Goal: Task Accomplishment & Management: Manage account settings

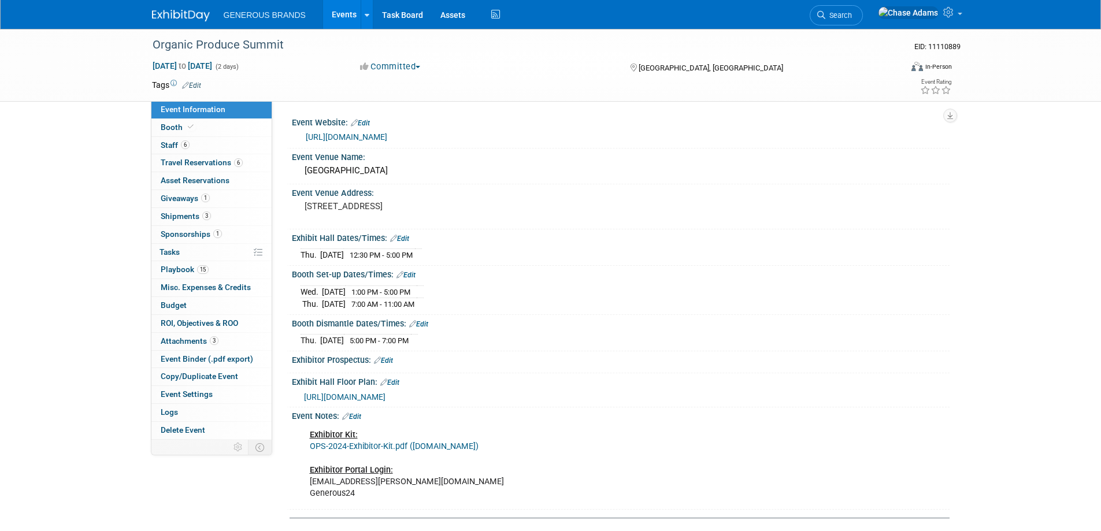
click at [178, 15] on img at bounding box center [181, 16] width 58 height 12
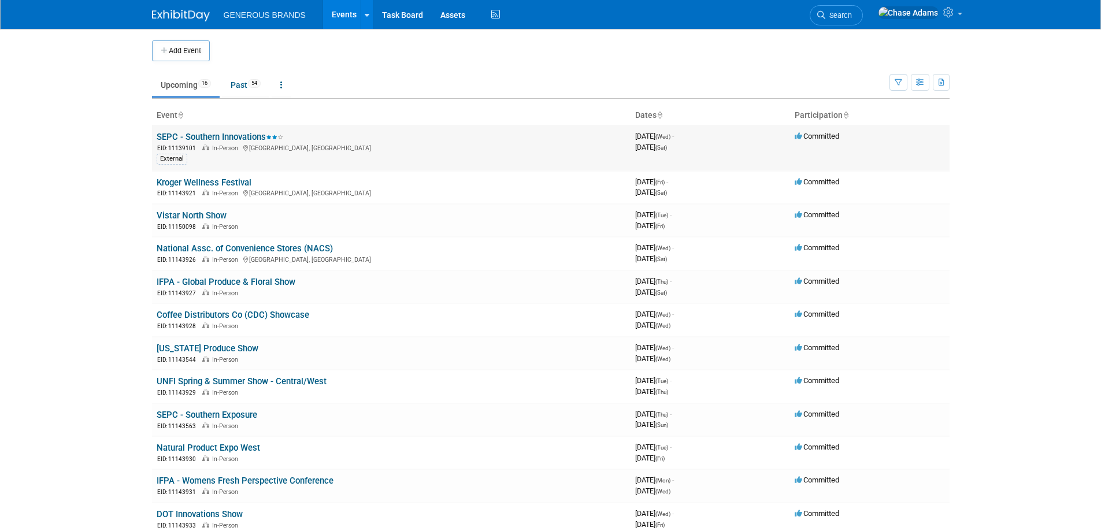
click at [218, 134] on link "SEPC - Southern Innovations" at bounding box center [220, 137] width 127 height 10
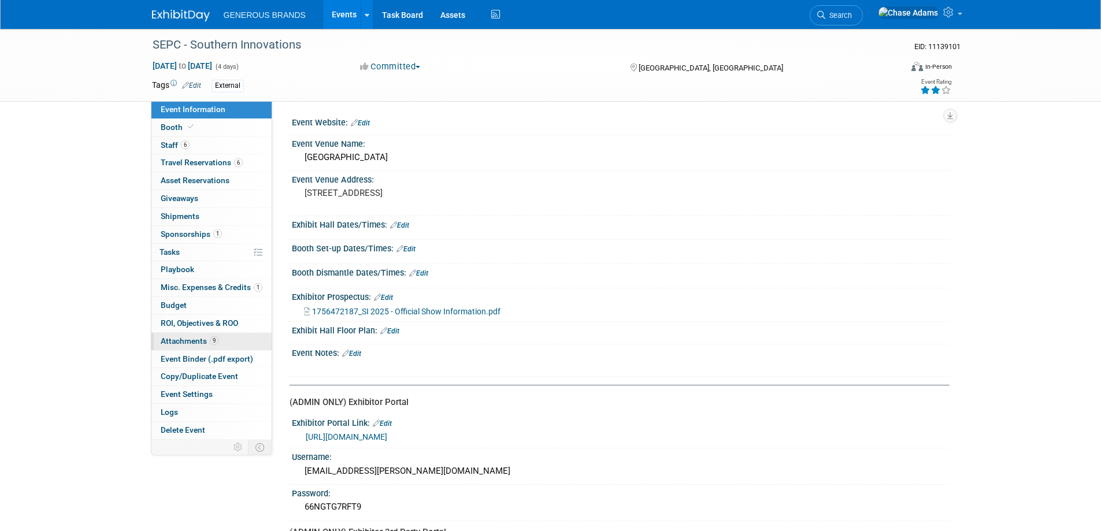
click at [195, 343] on span "Attachments 9" at bounding box center [190, 340] width 58 height 9
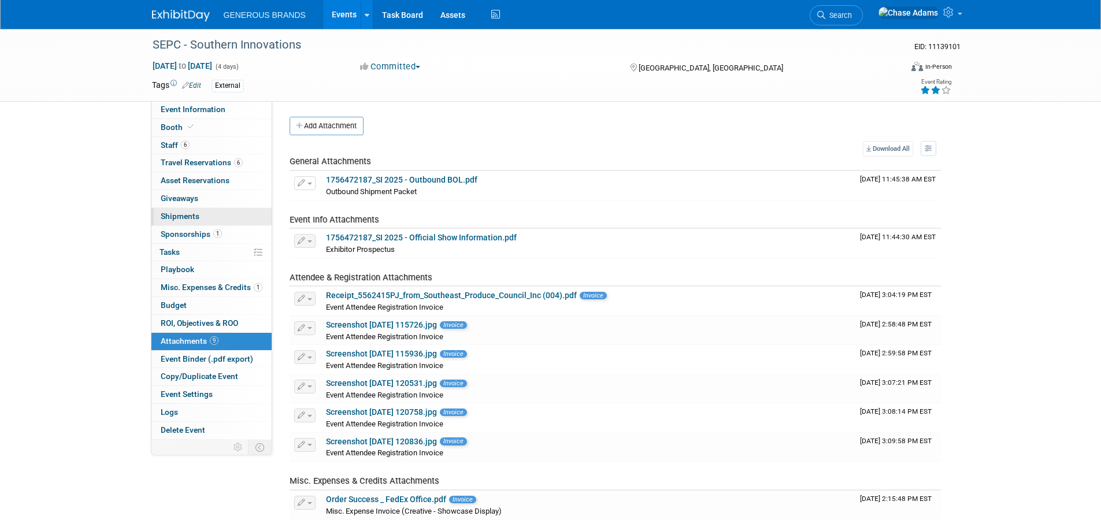
click at [177, 215] on span "Shipments 0" at bounding box center [180, 216] width 39 height 9
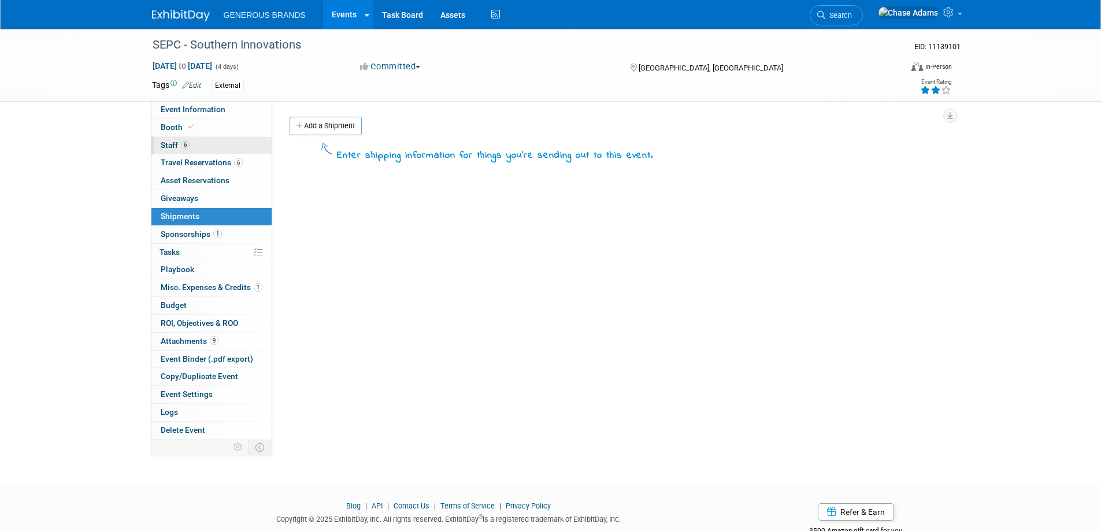
click at [176, 144] on span "Staff 6" at bounding box center [175, 144] width 29 height 9
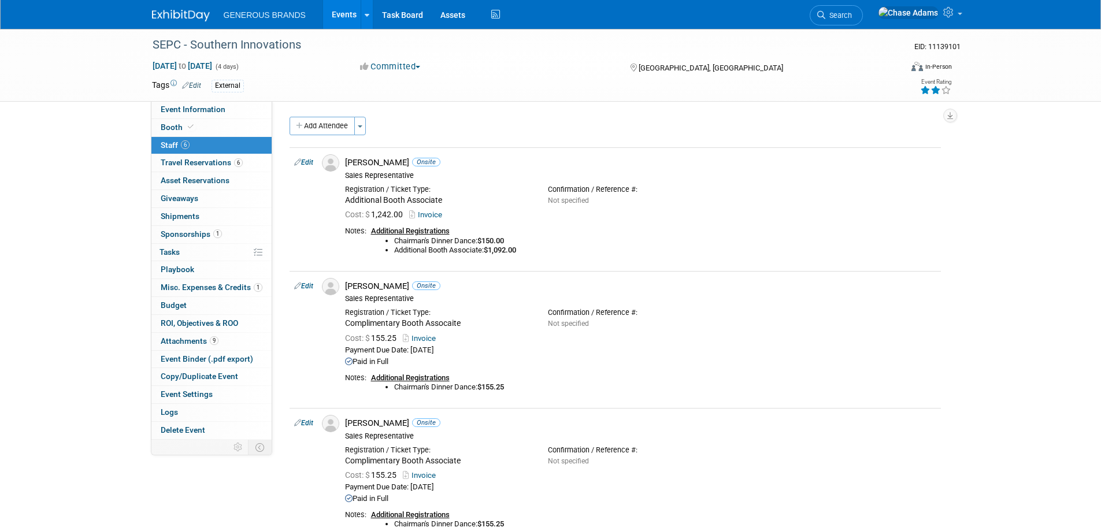
click at [184, 98] on div "SEPC - Southern Innovations EID: 11139101 Sep 10, 2025 to Sep 13, 2025 (4 days)…" at bounding box center [550, 65] width 815 height 72
click at [182, 106] on span "Event Information" at bounding box center [193, 109] width 65 height 9
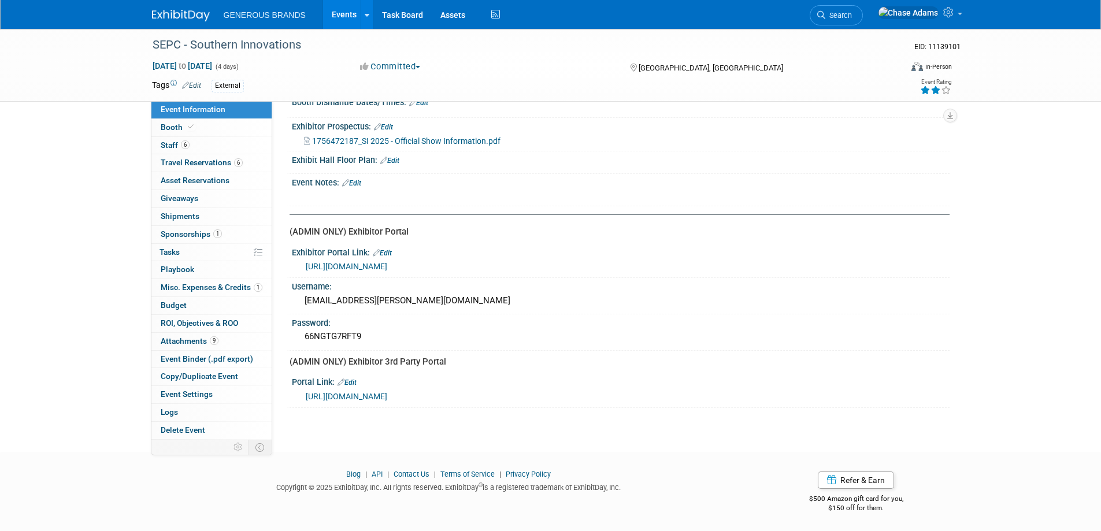
scroll to position [172, 0]
click at [387, 394] on link "https://www.goshow.ags-expo.com/eHub/profile#profile" at bounding box center [346, 395] width 81 height 9
click at [387, 266] on link "https://web.cvent.com/event/fdcce065-adba-4492-8e4f-72476b51bdd2/confirmation:2…" at bounding box center [346, 265] width 81 height 9
click at [448, 141] on span "1756472187_SI 2025 - Official Show Information.pdf" at bounding box center [406, 139] width 188 height 9
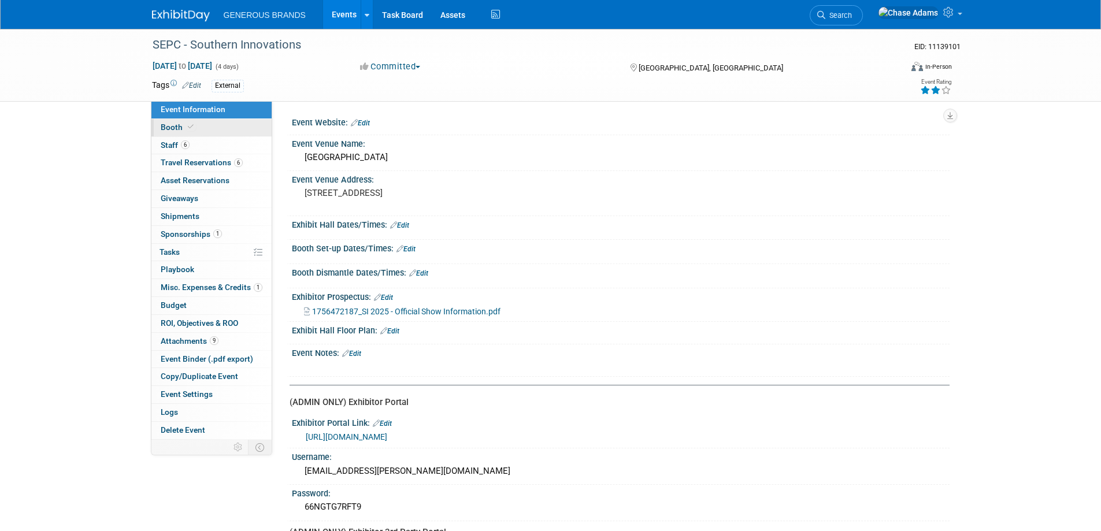
click at [191, 124] on icon at bounding box center [191, 127] width 6 height 6
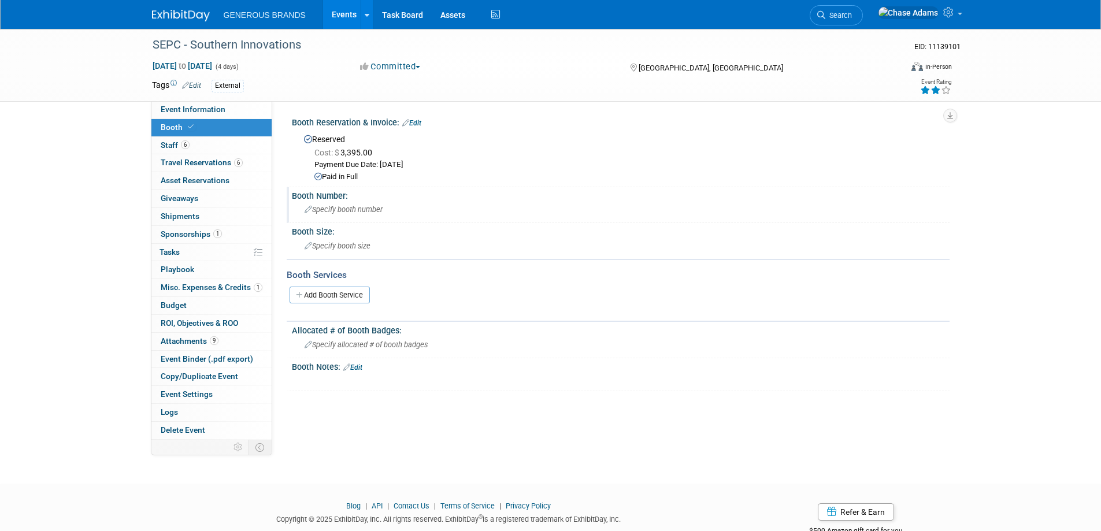
click at [347, 210] on span "Specify booth number" at bounding box center [344, 209] width 78 height 9
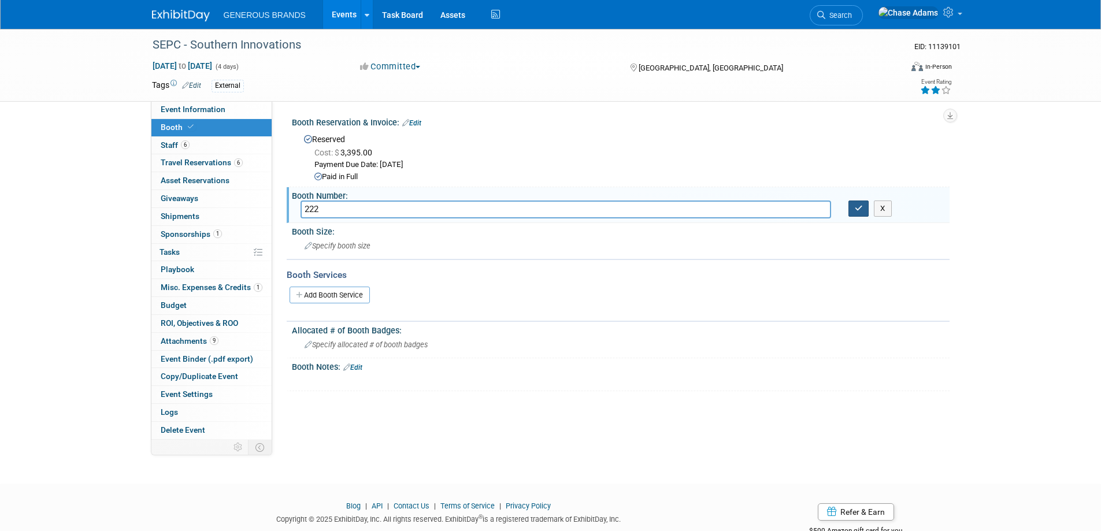
type input "222"
click at [851, 205] on button "button" at bounding box center [858, 209] width 21 height 16
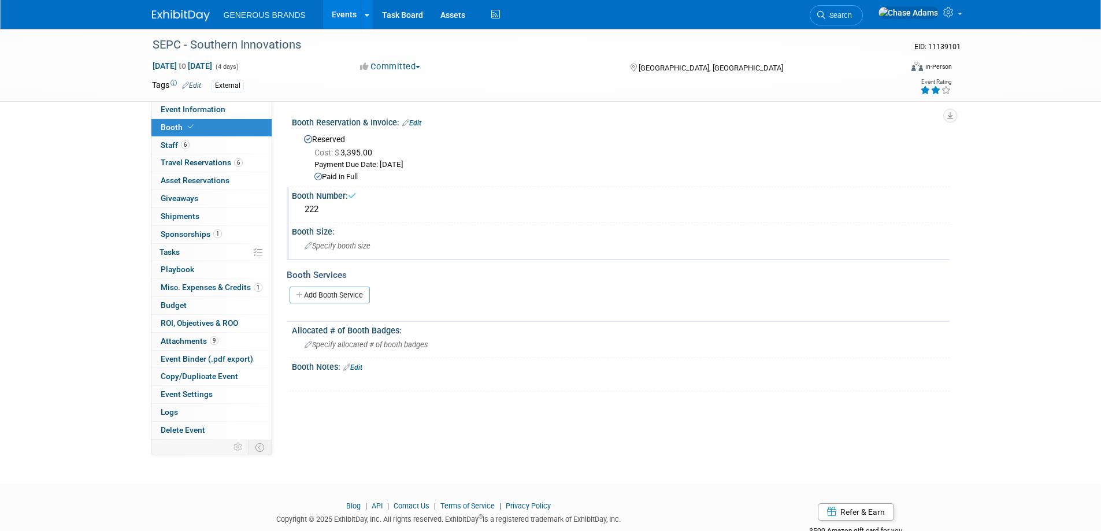
click at [458, 235] on div "Booth Size:" at bounding box center [621, 230] width 658 height 14
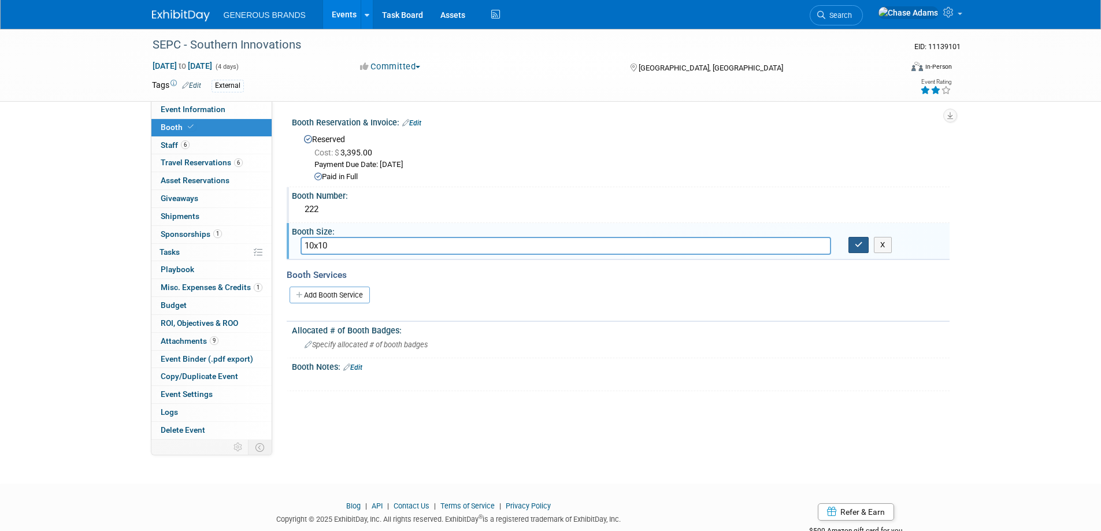
type input "10x10"
click at [852, 246] on button "button" at bounding box center [858, 245] width 21 height 16
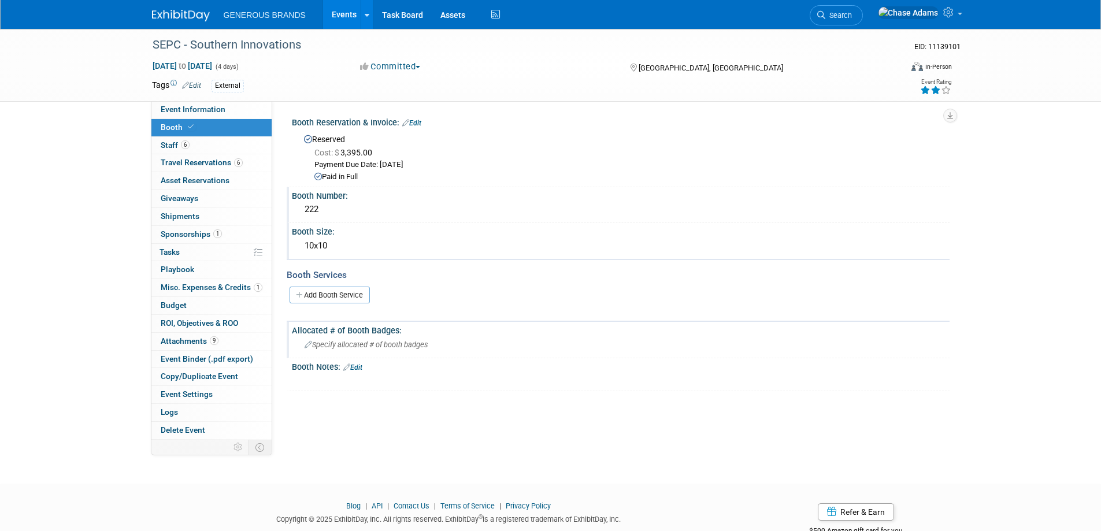
click at [379, 351] on div "Specify allocated # of booth badges" at bounding box center [621, 345] width 640 height 18
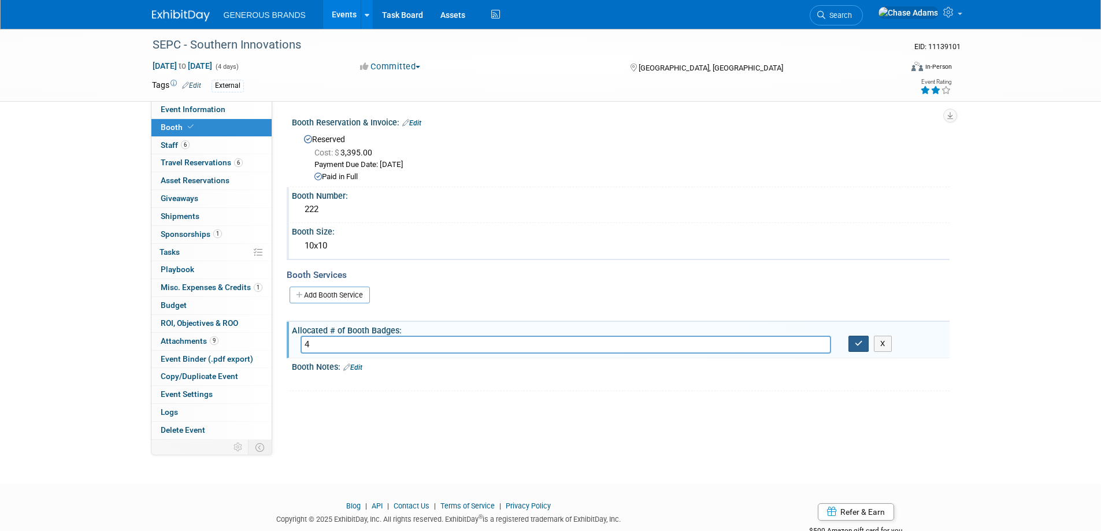
type input "4"
click at [853, 344] on button "button" at bounding box center [858, 344] width 21 height 16
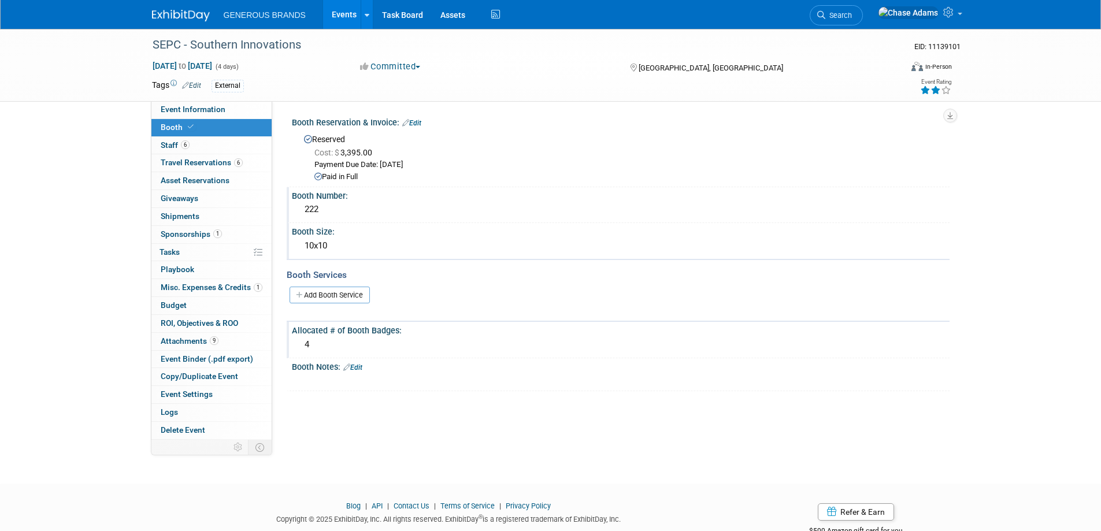
click at [518, 432] on div "Event Website: Edit Event Venue Name: Charlotte Convention Center Edit" at bounding box center [610, 270] width 677 height 339
